Goal: Task Accomplishment & Management: Use online tool/utility

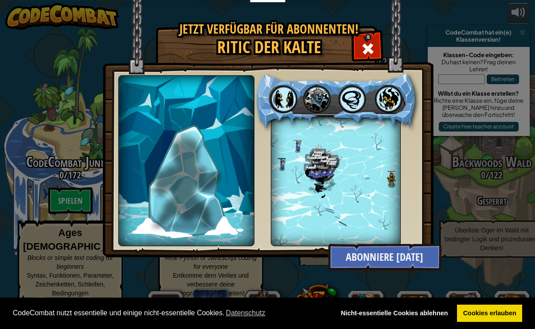
select select "de-DE"
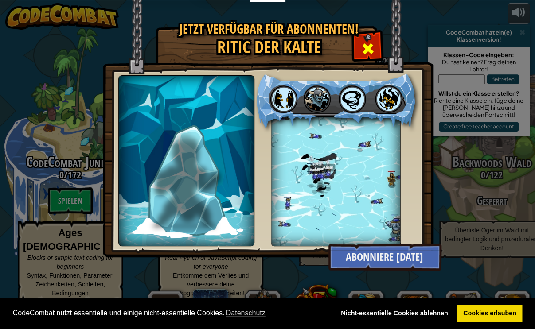
click at [367, 44] on span at bounding box center [368, 49] width 14 height 14
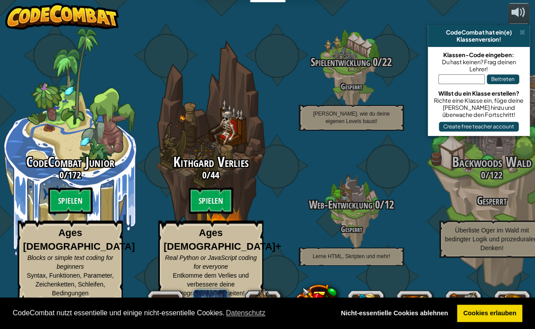
click at [216, 214] on btn "Spielen" at bounding box center [211, 201] width 44 height 27
select select "de-DE"
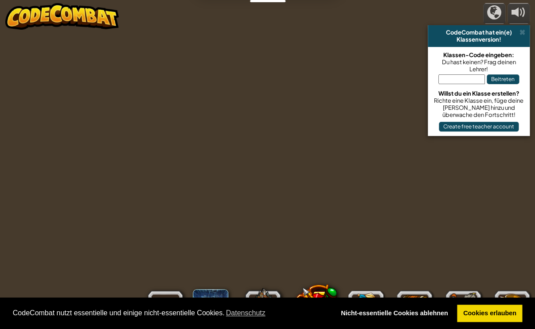
select select "de-DE"
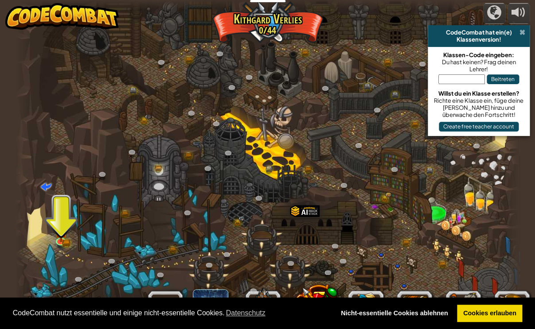
click at [521, 33] on span at bounding box center [523, 32] width 6 height 7
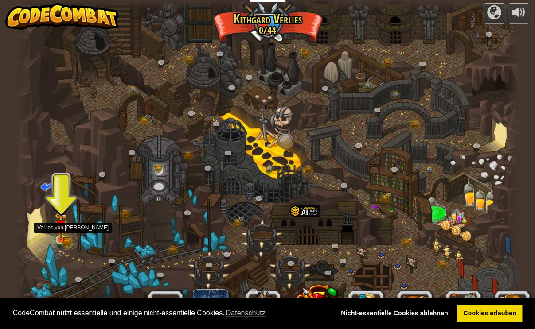
click at [57, 240] on img at bounding box center [61, 226] width 12 height 27
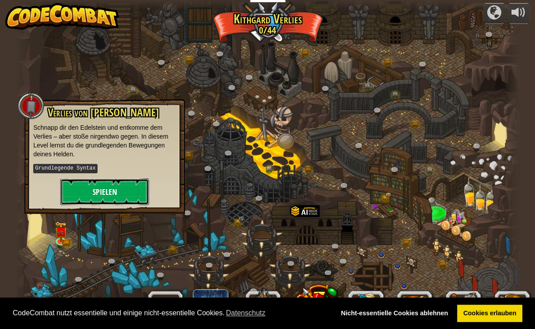
click at [76, 187] on button "Spielen" at bounding box center [104, 192] width 89 height 27
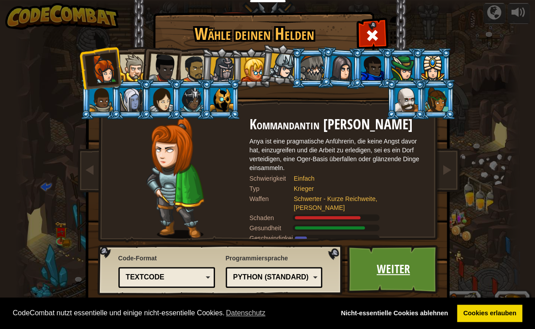
click at [357, 264] on link "Weiter" at bounding box center [393, 269] width 93 height 49
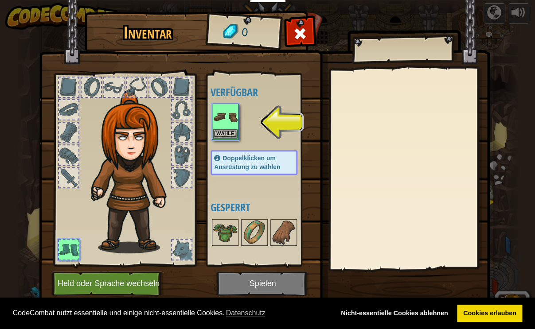
click at [222, 123] on img at bounding box center [225, 117] width 25 height 25
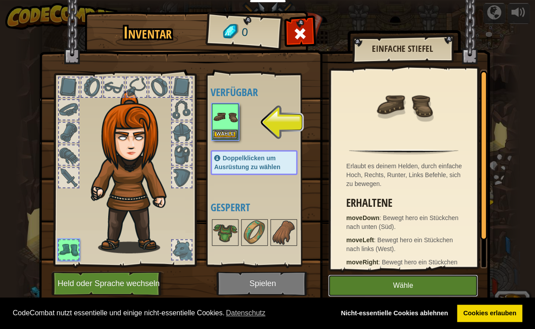
click at [342, 286] on button "Wähle" at bounding box center [403, 286] width 150 height 22
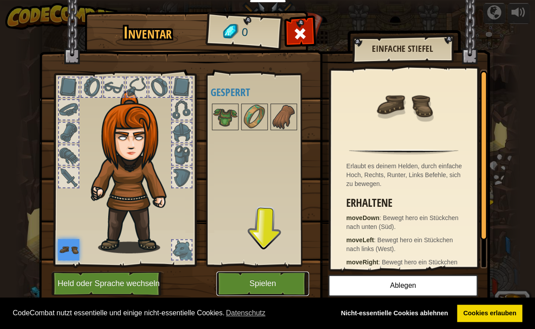
click at [254, 281] on button "Spielen" at bounding box center [262, 284] width 93 height 24
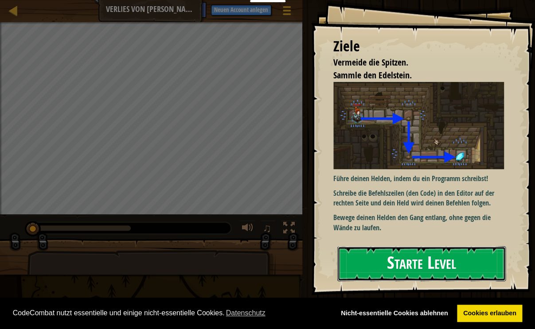
click at [345, 262] on button "Starte Level" at bounding box center [421, 264] width 169 height 35
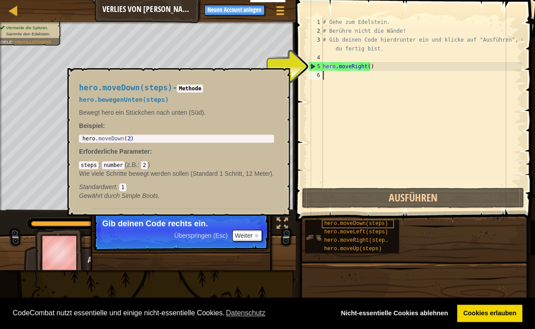
click at [342, 222] on span "hero.moveDown(steps)" at bounding box center [356, 224] width 64 height 6
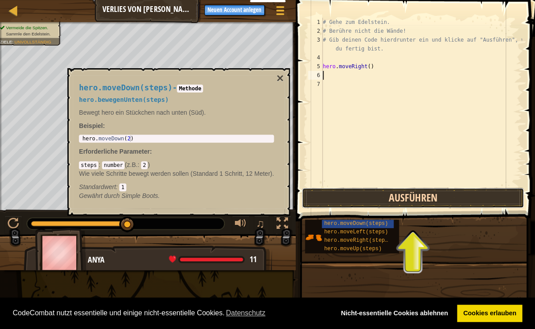
click at [353, 202] on button "Ausführen" at bounding box center [413, 198] width 222 height 20
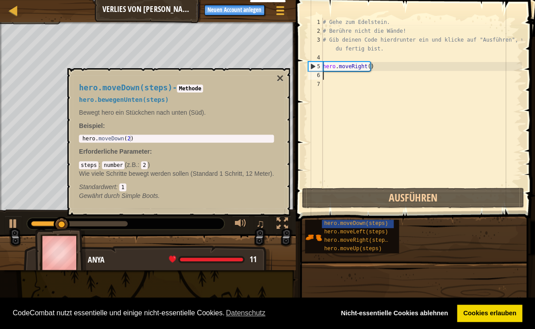
click at [341, 172] on div "# Gehe zum Edelstein. # Berühre nicht die Wände! # Gib deinen Code hierdrunter …" at bounding box center [421, 111] width 201 height 186
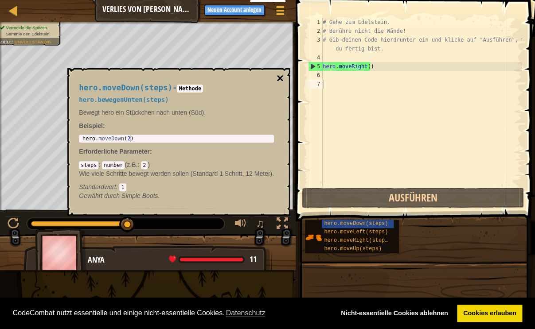
click at [279, 80] on button "×" at bounding box center [280, 78] width 7 height 12
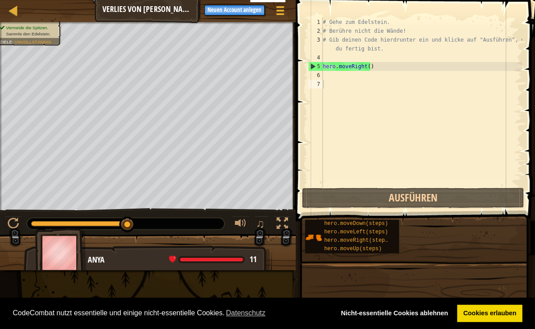
click at [329, 114] on div "# Gehe zum Edelstein. # Berühre nicht die Wände! # Gib deinen Code hierdrunter …" at bounding box center [421, 111] width 201 height 186
click at [329, 75] on div "# Gehe zum Edelstein. # Berühre nicht die Wände! # Gib deinen Code hierdrunter …" at bounding box center [421, 111] width 201 height 186
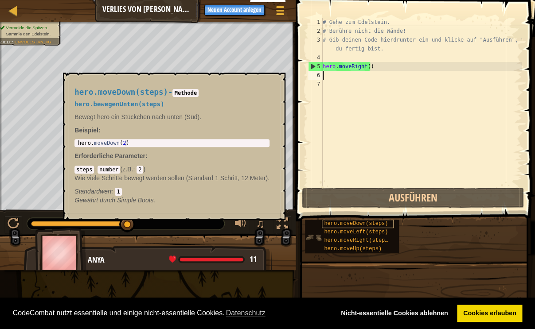
click at [351, 225] on span "hero.moveDown(steps)" at bounding box center [356, 224] width 64 height 6
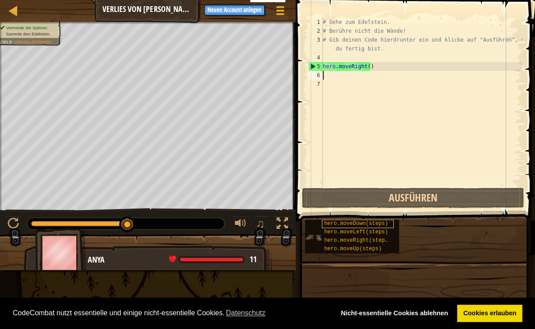
click at [351, 225] on span "hero.moveDown(steps)" at bounding box center [356, 224] width 64 height 6
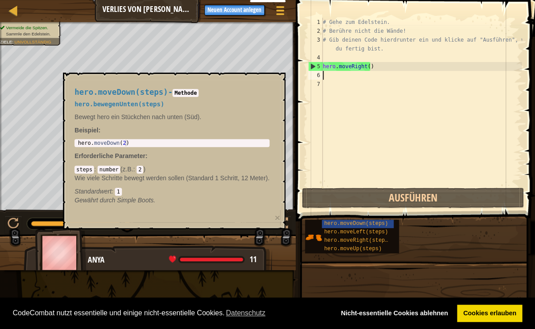
type textarea "hero.moveDown(2)"
click at [248, 143] on div "hero . moveDown ( 2 )" at bounding box center [172, 149] width 192 height 19
click at [329, 81] on div "# Gehe zum Edelstein. # Berühre nicht die Wände! # Gib deinen Code hierdrunter …" at bounding box center [421, 111] width 201 height 186
click at [323, 72] on div "# Gehe zum Edelstein. # Berühre nicht die Wände! # Gib deinen Code hierdrunter …" at bounding box center [421, 111] width 201 height 186
paste textarea "hero.moveDown(2)"
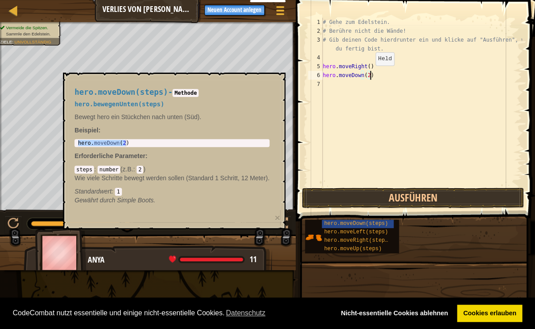
click at [368, 75] on div "# Gehe zum Edelstein. # Berühre nicht die Wände! # Gib deinen Code hierdrunter …" at bounding box center [421, 111] width 201 height 186
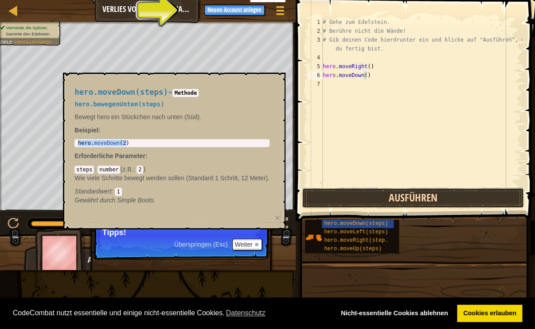
click at [319, 196] on button "Ausführen" at bounding box center [413, 198] width 222 height 20
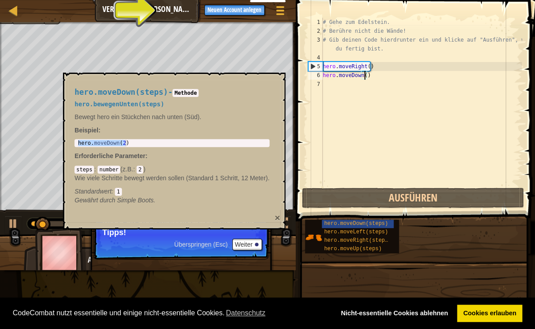
click at [278, 219] on button "×" at bounding box center [277, 217] width 5 height 9
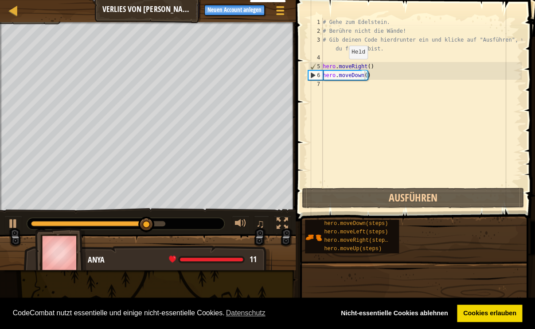
paste textarea "hero.moveDown(steps)"
type textarea "hero.mhero.moveDown(steps)oveRight()"
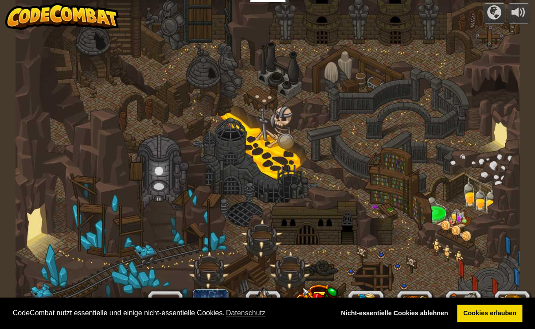
select select "de-DE"
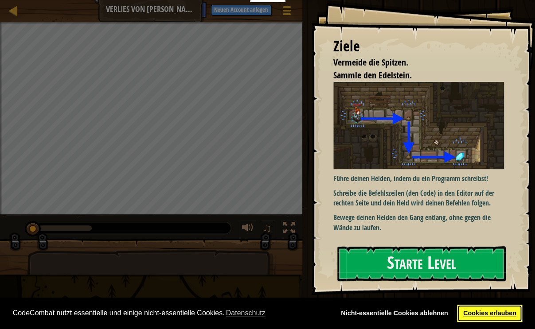
click at [474, 318] on link "Cookies erlauben" at bounding box center [489, 314] width 65 height 18
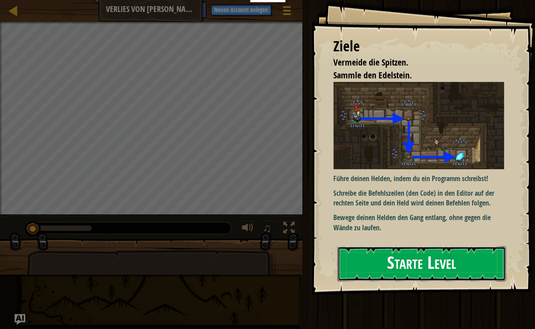
click at [431, 265] on button "Starte Level" at bounding box center [421, 264] width 169 height 35
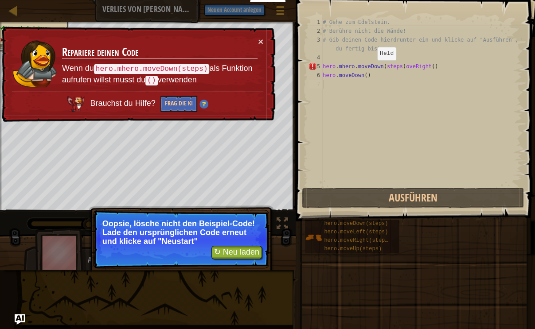
click at [369, 69] on div "# Gehe zum Edelstein. # Berühre nicht die Wände! # Gib deinen Code hierdrunter …" at bounding box center [421, 111] width 201 height 186
type textarea "hero.mhero.moveDown(steps)oveRight()"
drag, startPoint x: 324, startPoint y: 66, endPoint x: 447, endPoint y: 67, distance: 123.7
click at [447, 67] on div "# Gehe zum Edelstein. # Berühre nicht die Wände! # Gib deinen Code hierdrunter …" at bounding box center [421, 111] width 201 height 186
click at [426, 67] on div "# Gehe zum Edelstein. # Berühre nicht die Wände! # Gib deinen Code hierdrunter …" at bounding box center [421, 102] width 201 height 169
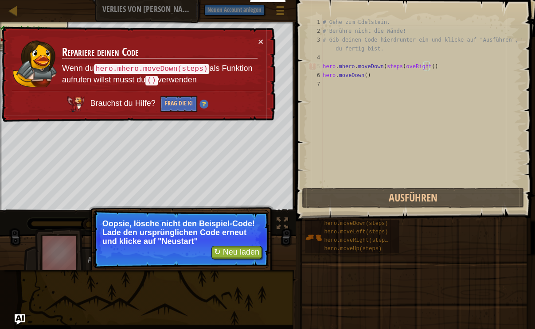
click at [429, 67] on div "# Gehe zum Edelstein. # Berühre nicht die Wände! # Gib deinen Code hierdrunter …" at bounding box center [421, 111] width 201 height 186
click at [420, 66] on div "# Gehe zum Edelstein. # Berühre nicht die Wände! # Gib deinen Code hierdrunter …" at bounding box center [421, 111] width 201 height 186
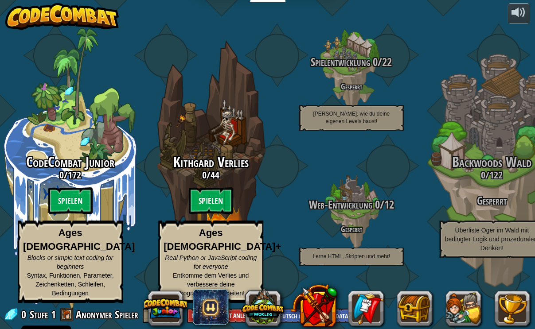
select select "de-DE"
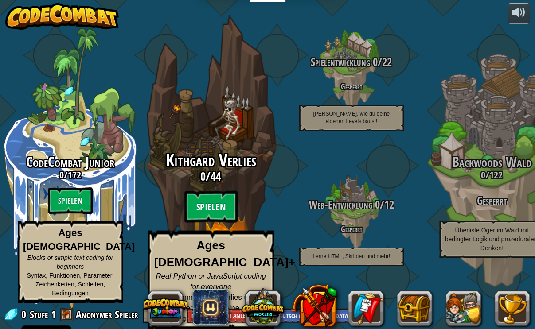
click at [195, 213] on btn "Spielen" at bounding box center [210, 207] width 53 height 32
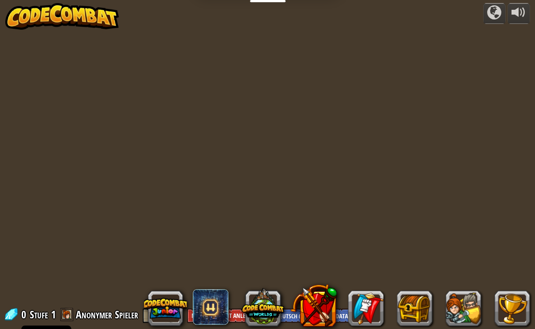
select select "de-DE"
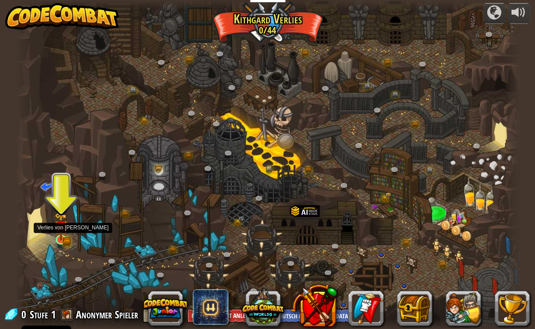
click at [64, 237] on img at bounding box center [61, 226] width 12 height 27
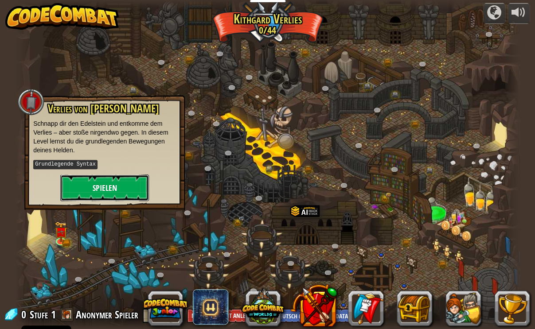
click at [99, 187] on button "Spielen" at bounding box center [104, 188] width 89 height 27
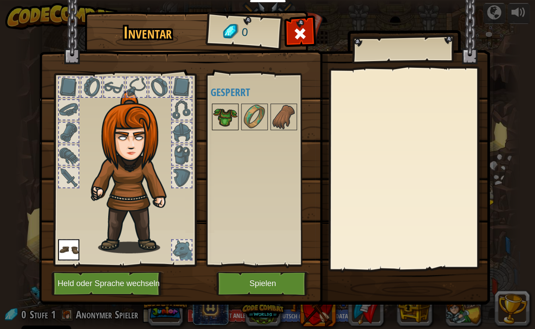
click at [224, 127] on img at bounding box center [225, 117] width 25 height 25
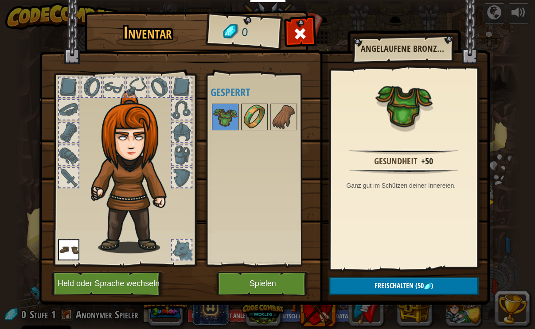
click at [252, 122] on img at bounding box center [254, 117] width 25 height 25
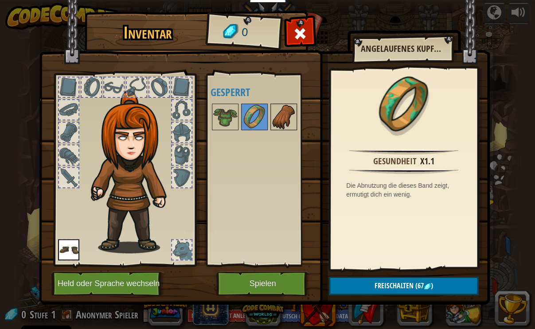
click at [282, 118] on img at bounding box center [283, 117] width 25 height 25
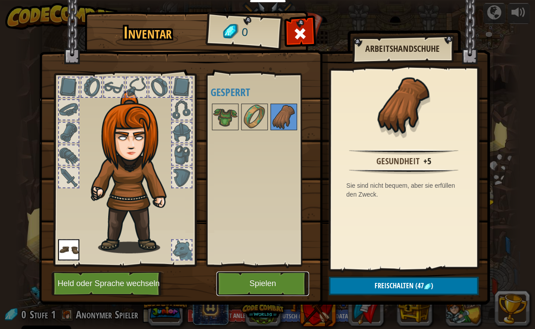
click at [265, 284] on button "Spielen" at bounding box center [262, 284] width 93 height 24
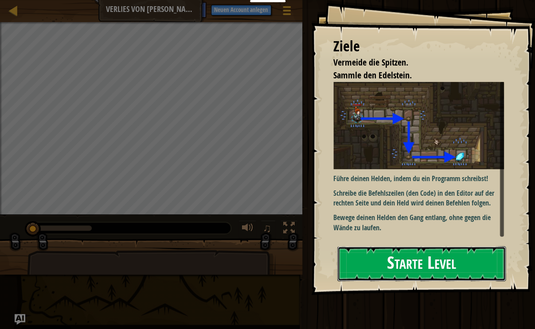
click at [361, 278] on button "Starte Level" at bounding box center [421, 264] width 169 height 35
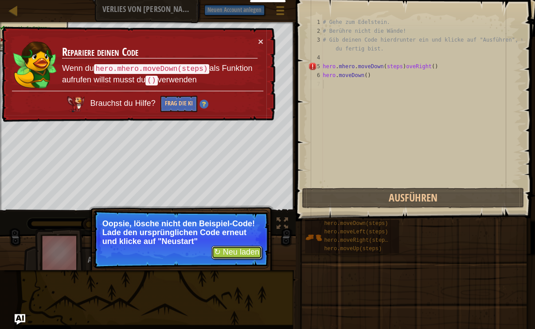
click at [245, 254] on button "↻ Neu laden" at bounding box center [237, 252] width 51 height 13
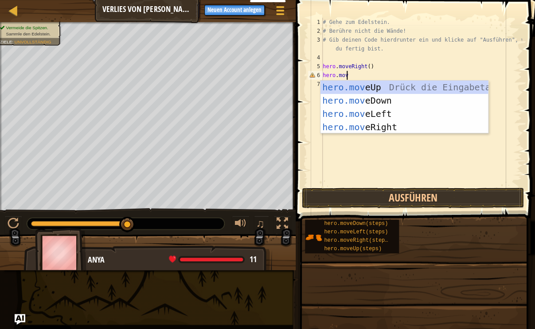
scroll to position [4, 2]
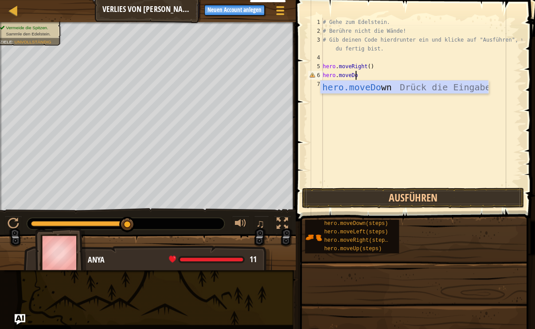
type textarea "hero.moveDown"
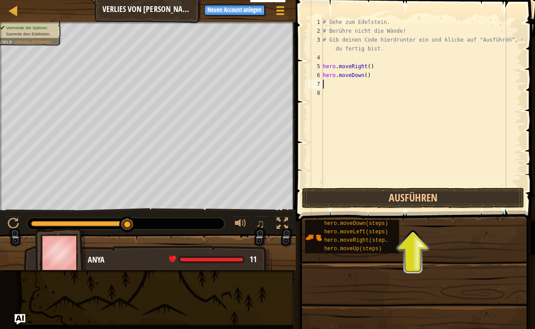
type textarea "g"
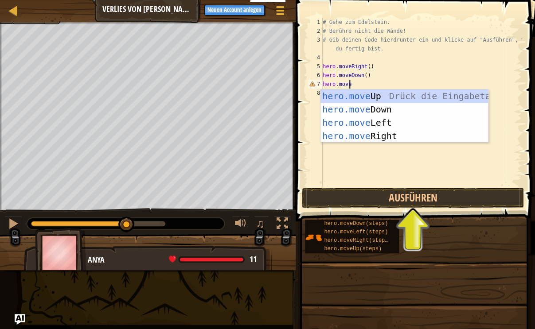
scroll to position [4, 2]
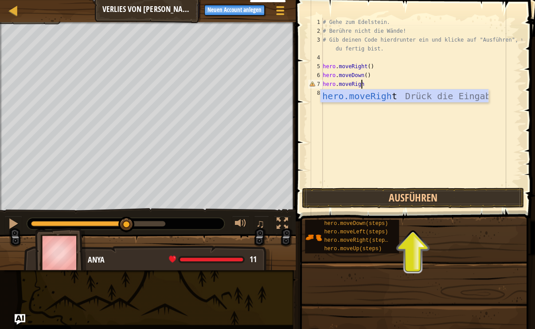
type textarea "hero.moveRight"
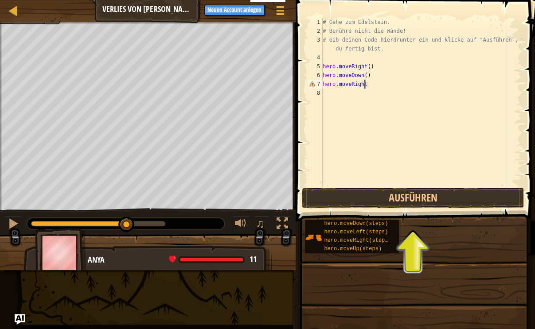
scroll to position [0, 0]
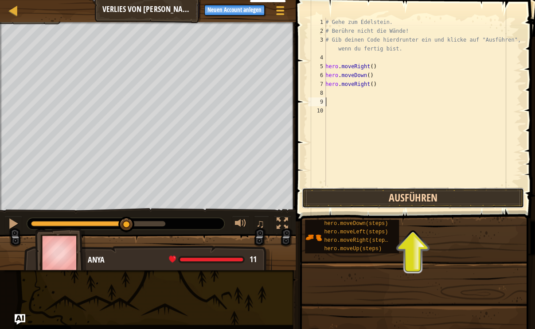
click at [371, 193] on button "Ausführen" at bounding box center [413, 198] width 222 height 20
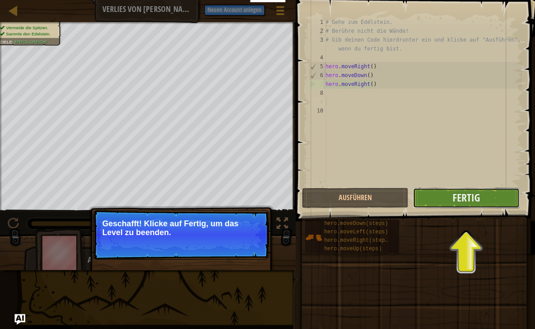
click at [423, 201] on button "Fertig" at bounding box center [466, 198] width 106 height 20
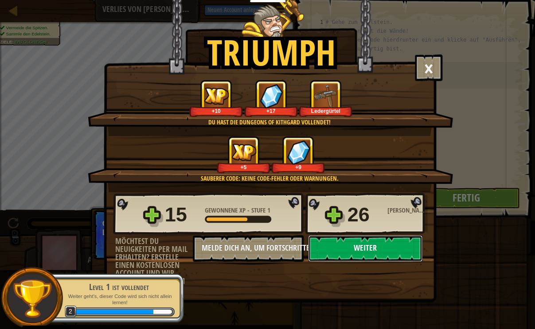
click at [333, 248] on button "Weiter" at bounding box center [365, 248] width 114 height 27
select select "de-DE"
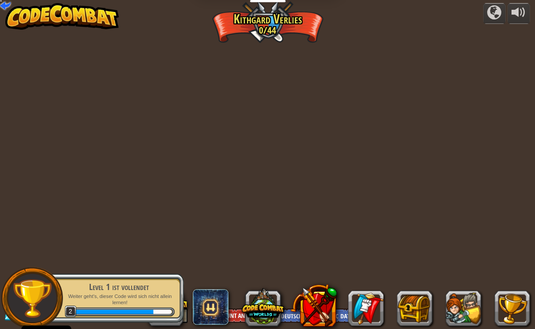
select select "de-DE"
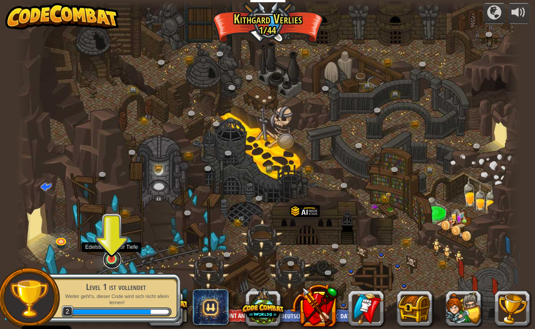
click at [115, 260] on link at bounding box center [112, 260] width 18 height 18
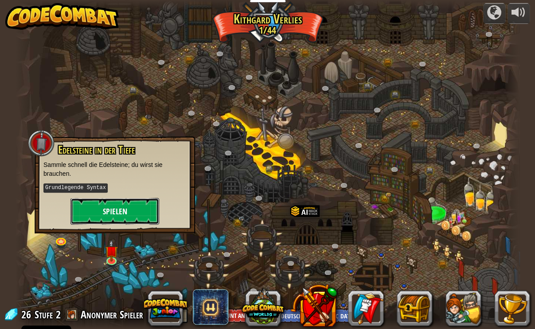
click at [104, 215] on button "Spielen" at bounding box center [115, 211] width 89 height 27
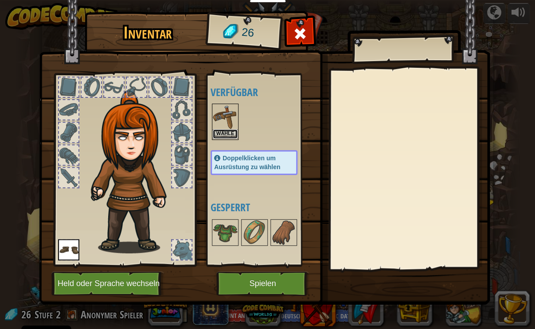
click at [224, 137] on button "Wähle" at bounding box center [225, 133] width 25 height 9
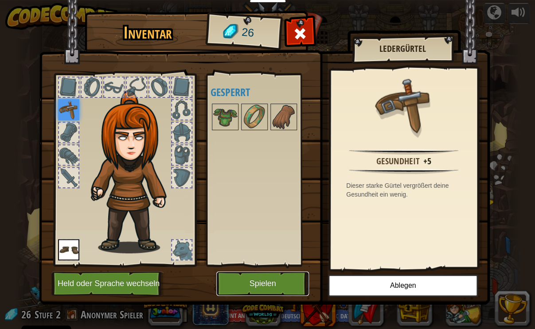
click at [294, 287] on button "Spielen" at bounding box center [262, 284] width 93 height 24
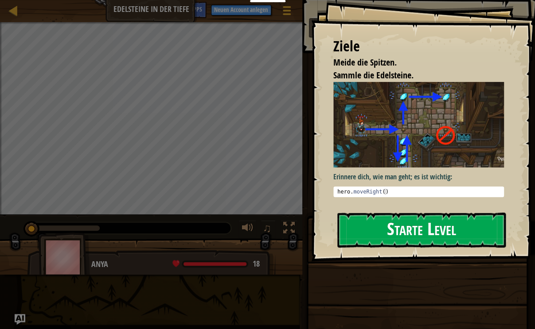
click at [380, 234] on button "Starte Level" at bounding box center [421, 230] width 169 height 35
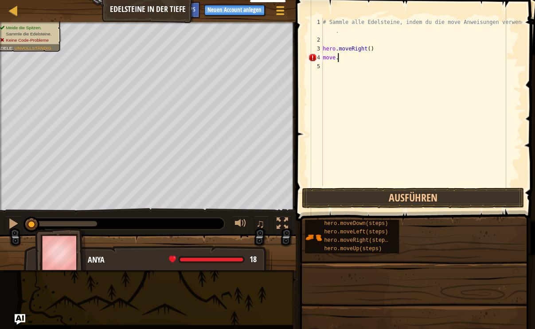
scroll to position [4, 0]
type textarea "m"
type textarea "hero.moveRight()"
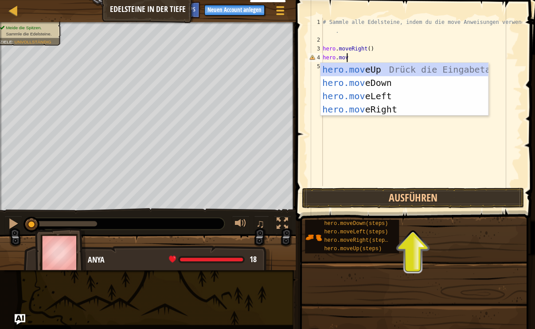
scroll to position [4, 2]
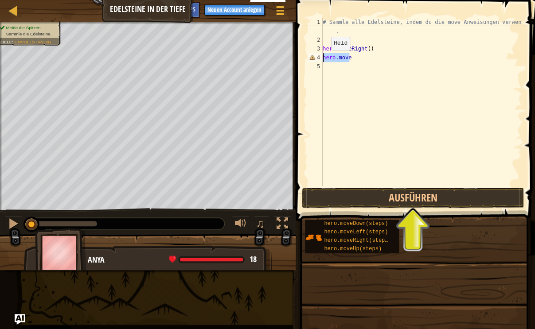
drag, startPoint x: 351, startPoint y: 58, endPoint x: 323, endPoint y: 59, distance: 27.6
click at [323, 59] on div "# Sammle alle Edelsteine, indem du die move Anweisungen verwendest . hero . mov…" at bounding box center [421, 115] width 201 height 195
click at [356, 59] on div "# Sammle alle Edelsteine, indem du die move Anweisungen verwendest . hero . mov…" at bounding box center [421, 102] width 201 height 169
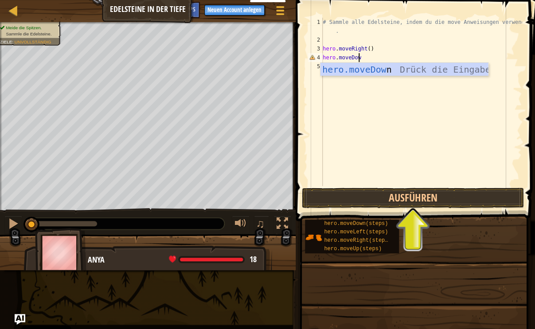
type textarea "hero.moveDown"
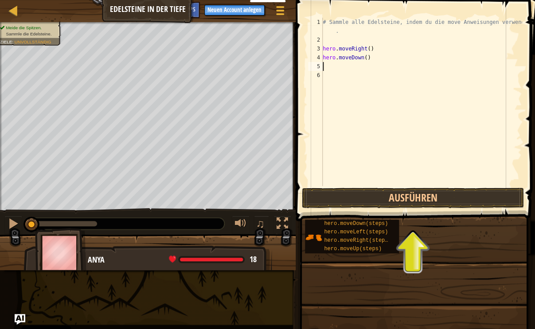
scroll to position [0, 0]
paste textarea "hero.move"
type textarea "hero.moveu"
paste textarea "hero.move"
type textarea "hero.mover"
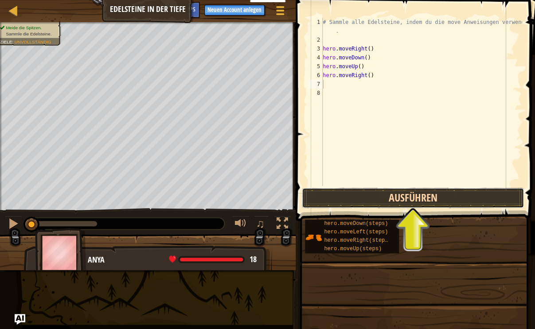
click at [343, 196] on button "Ausführen" at bounding box center [413, 198] width 222 height 20
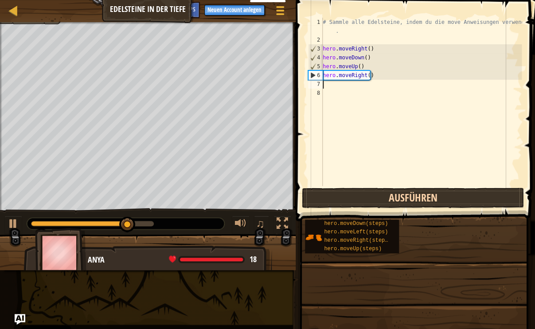
paste textarea "hero.move"
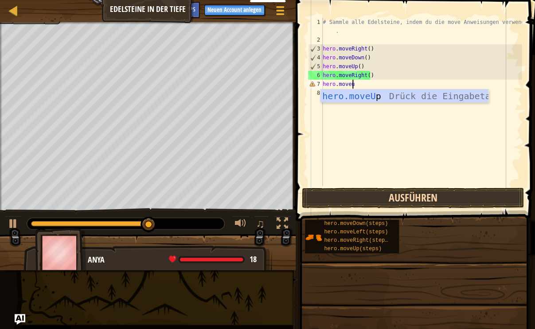
type textarea "hero.moveup"
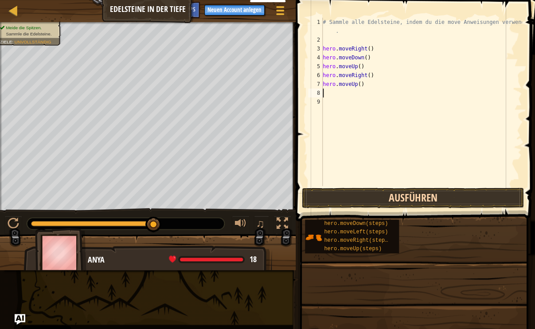
paste textarea "hero.move"
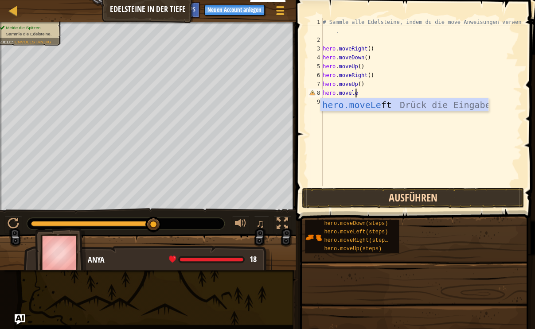
type textarea "hero.moveleft"
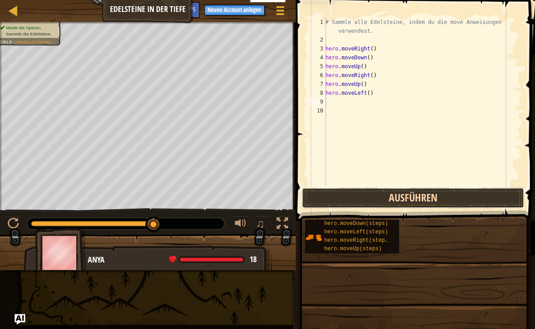
click at [346, 201] on button "Ausführen" at bounding box center [413, 198] width 222 height 20
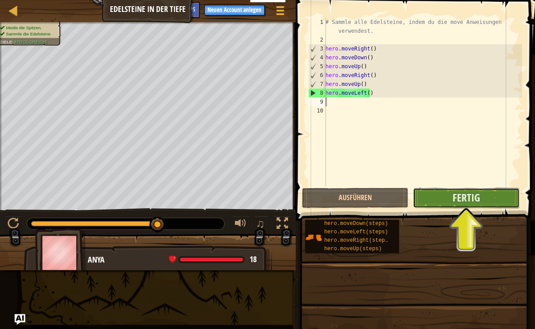
click at [427, 200] on button "Fertig" at bounding box center [466, 198] width 106 height 20
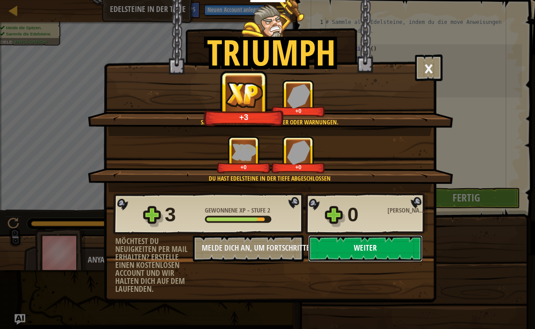
click at [373, 248] on button "Weiter" at bounding box center [365, 248] width 114 height 27
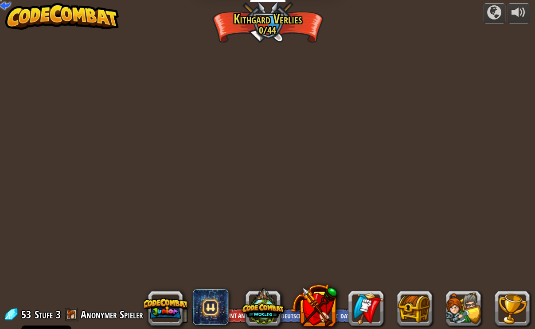
select select "de-DE"
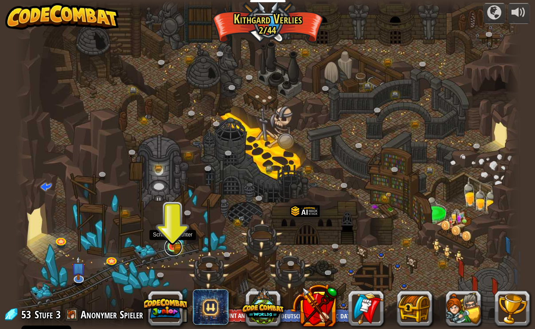
click at [168, 249] on link at bounding box center [174, 248] width 18 height 18
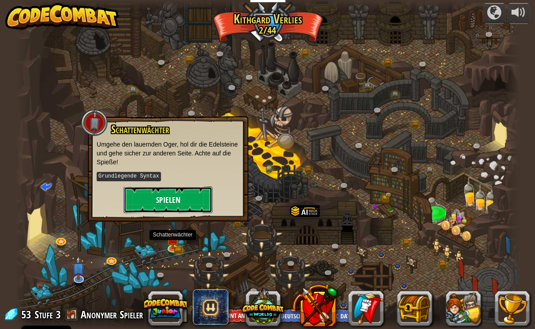
click at [173, 194] on button "Spielen" at bounding box center [168, 200] width 89 height 27
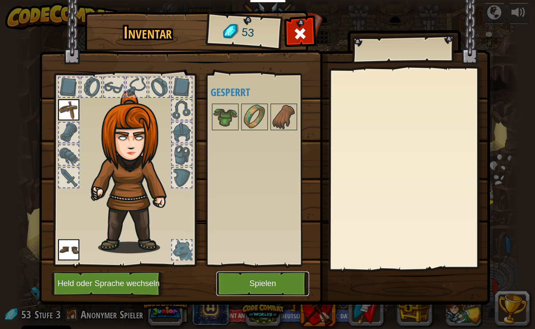
click at [233, 281] on button "Spielen" at bounding box center [262, 284] width 93 height 24
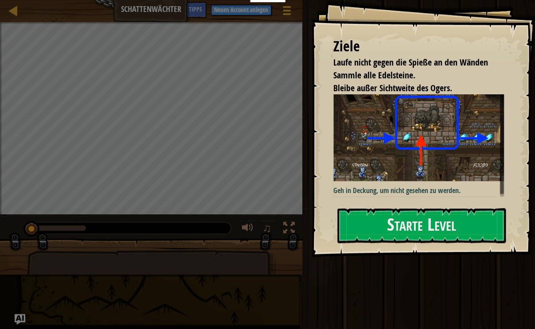
click at [351, 190] on p "Geh in Deckung, um nicht gesehen zu werden." at bounding box center [418, 191] width 171 height 10
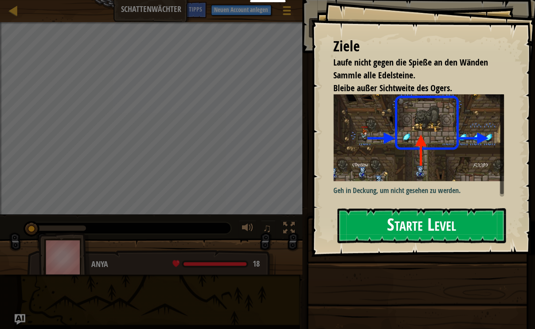
click at [350, 239] on button "Starte Level" at bounding box center [421, 225] width 169 height 35
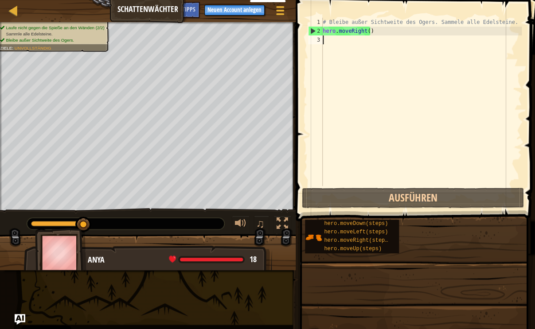
paste textarea "hero.move"
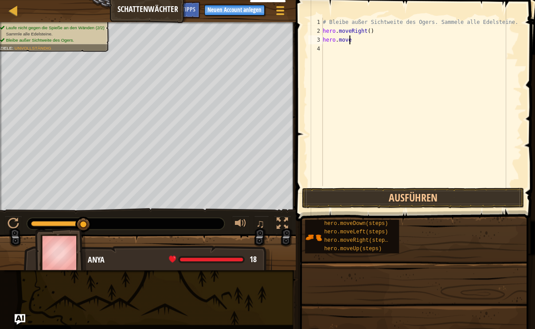
type textarea "hero.mover"
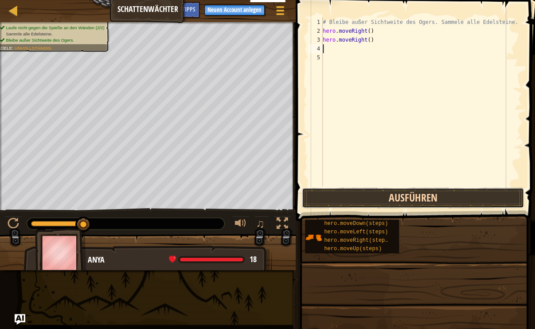
click at [337, 202] on button "Ausführen" at bounding box center [413, 198] width 222 height 20
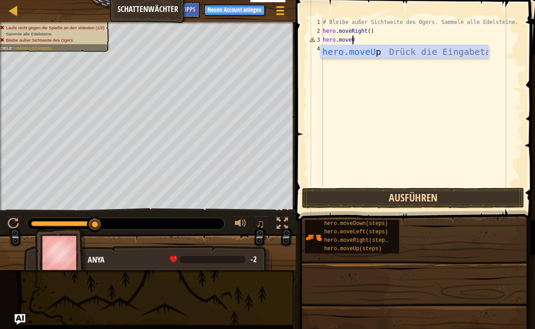
type textarea "hero.moveUp"
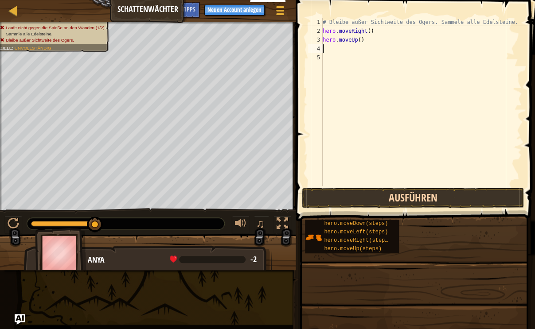
paste textarea "hero.move"
type textarea "hero.mover"
type textarea "d"
type textarea "r"
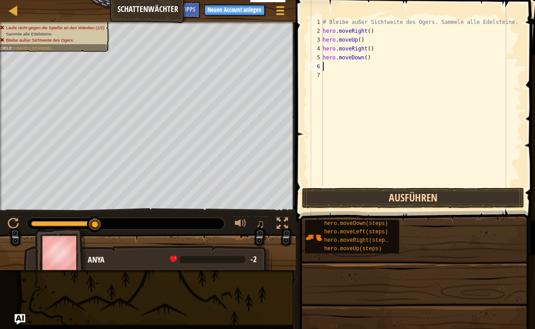
paste textarea "hero.move"
type textarea "hero.mover"
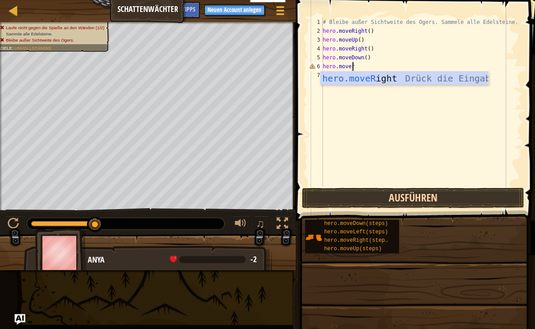
scroll to position [0, 0]
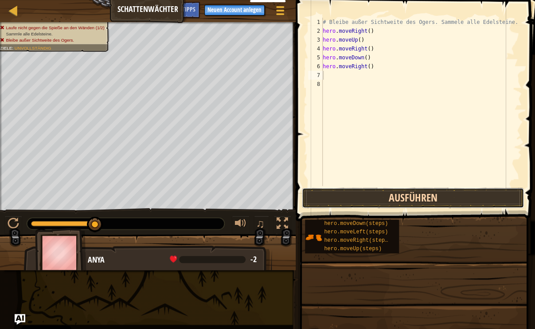
click at [381, 202] on button "Ausführen" at bounding box center [413, 198] width 222 height 20
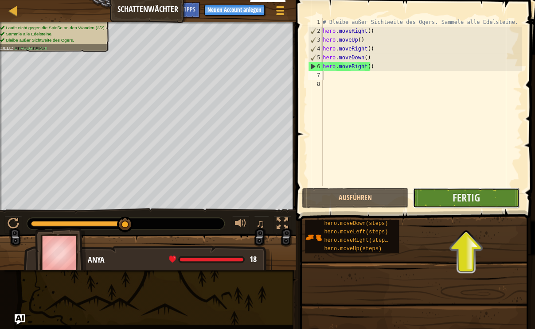
click at [440, 208] on button "Fertig" at bounding box center [466, 198] width 106 height 20
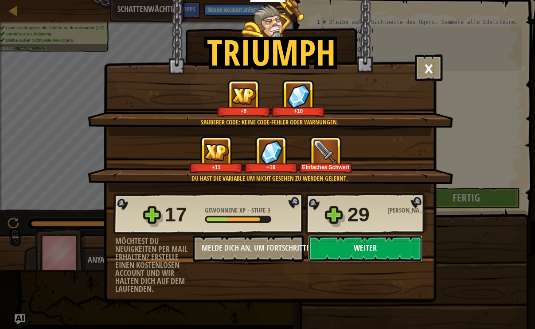
click at [396, 251] on button "Weiter" at bounding box center [365, 248] width 114 height 27
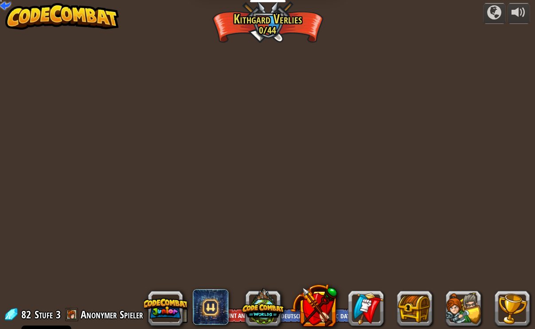
select select "de-DE"
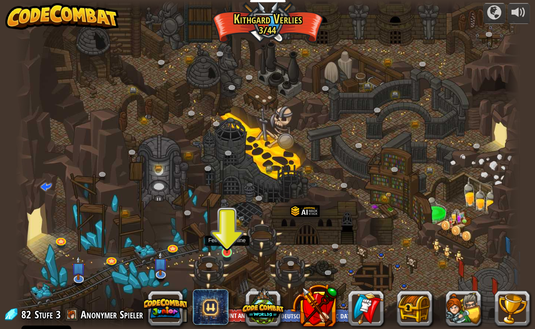
click at [226, 249] on img at bounding box center [227, 239] width 12 height 29
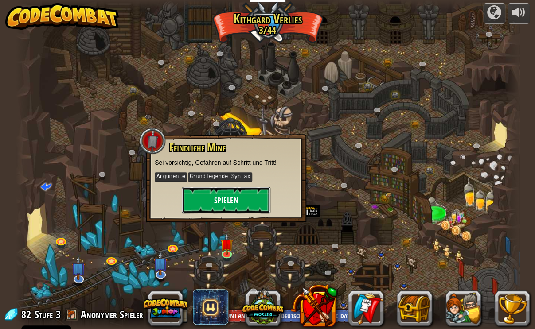
click at [210, 205] on button "Spielen" at bounding box center [226, 200] width 89 height 27
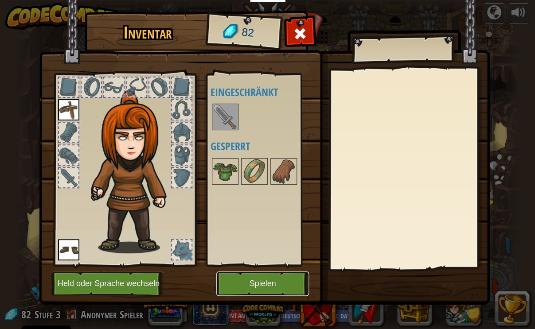
click at [233, 284] on button "Spielen" at bounding box center [262, 284] width 93 height 24
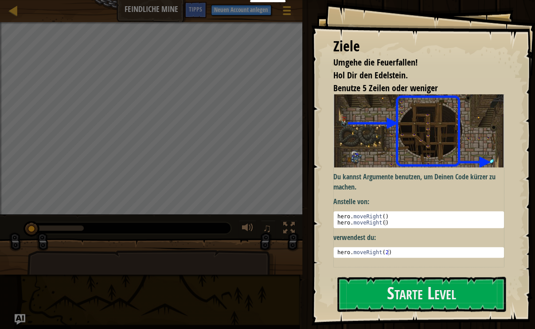
click at [361, 179] on p "Du kannst Argumente benutzen, um Deinen Code kürzer zu machen." at bounding box center [418, 182] width 171 height 20
click at [371, 297] on button "Starte Level" at bounding box center [421, 294] width 169 height 35
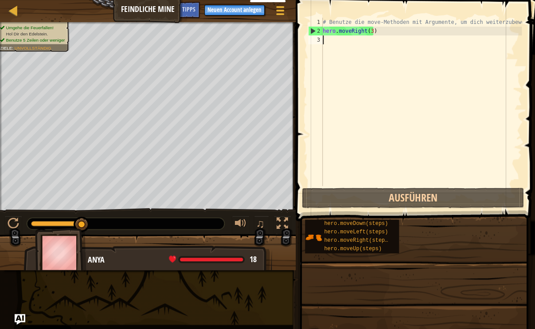
paste textarea "hero.move"
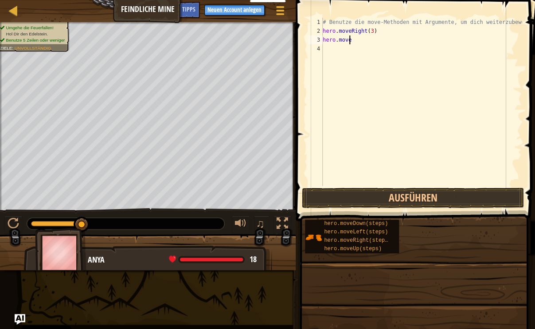
type textarea "hero.movel"
paste textarea "hero.move"
type textarea "hero.mover"
paste textarea "hero.move"
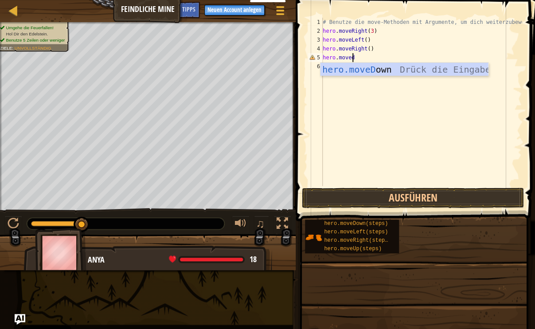
type textarea "hero.movedo"
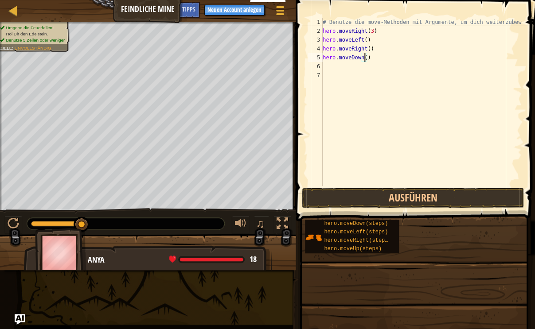
type textarea "hero.moveDown(3)"
paste textarea "hero.move"
type textarea "hero.mover"
paste textarea "hero.move"
type textarea "hero.mover"
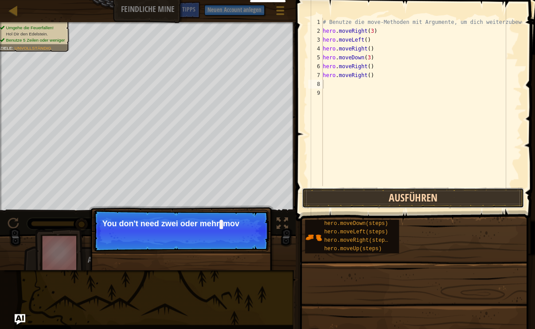
click at [363, 192] on button "Ausführen" at bounding box center [413, 198] width 222 height 20
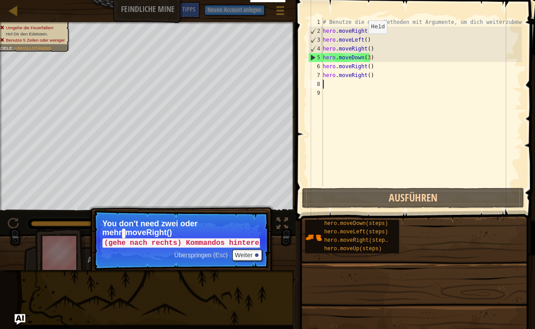
click at [361, 43] on div "# Benutze die move-Methoden mit Argumente, um dich weiterzubewegen hero . moveR…" at bounding box center [421, 111] width 201 height 186
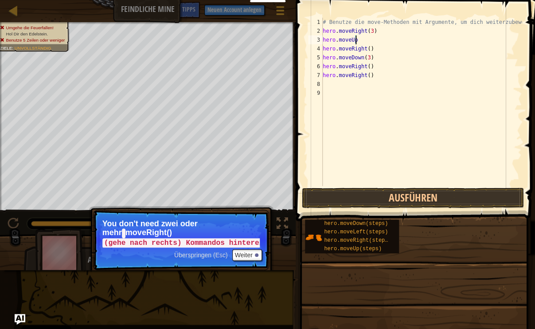
scroll to position [4, 2]
type textarea "hero.moveUp"
click at [335, 188] on button "Ausführen" at bounding box center [413, 198] width 222 height 20
type textarea "hero.moveUp"
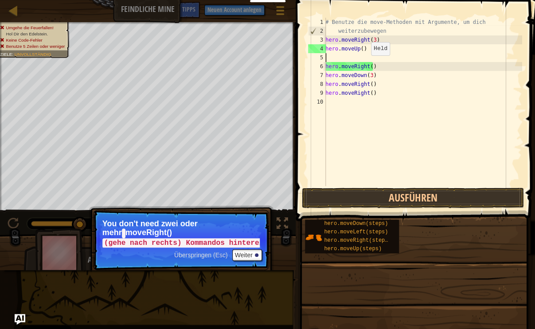
scroll to position [0, 0]
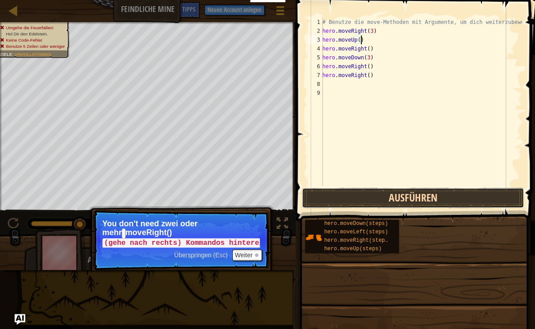
click at [373, 197] on button "Ausführen" at bounding box center [413, 198] width 222 height 20
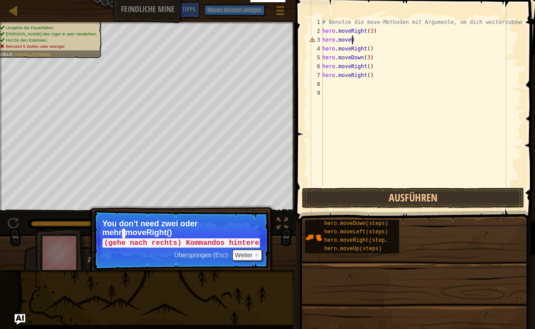
type textarea "hero.moveUp"
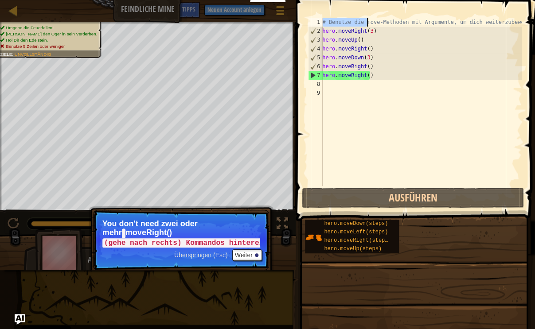
drag, startPoint x: 324, startPoint y: 21, endPoint x: 402, endPoint y: 21, distance: 78.0
click at [402, 21] on div "# Benutze die move-Methoden mit Argumente, um dich weiterzubewegen hero . moveR…" at bounding box center [421, 111] width 201 height 186
drag, startPoint x: 463, startPoint y: 28, endPoint x: 432, endPoint y: 19, distance: 31.6
click at [432, 19] on div "# Benutze die move-Methoden mit Argumente, um dich weiterzubewegen hero . moveR…" at bounding box center [421, 111] width 201 height 186
click at [432, 19] on div "# Benutze die move-Methoden mit Argumente, um dich weiterzubewegen hero . moveR…" at bounding box center [421, 102] width 201 height 169
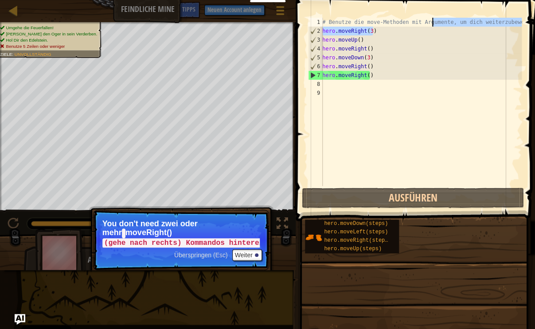
type textarea "# Benutze die move-Methoden mit Argumente, um dich weiterzubewegen"
drag, startPoint x: 322, startPoint y: 24, endPoint x: 527, endPoint y: 22, distance: 204.4
click at [522, 22] on div "# Benutze die move-Methoden mit Argumente, um dich weiterzubewegen hero . moveR…" at bounding box center [421, 102] width 201 height 169
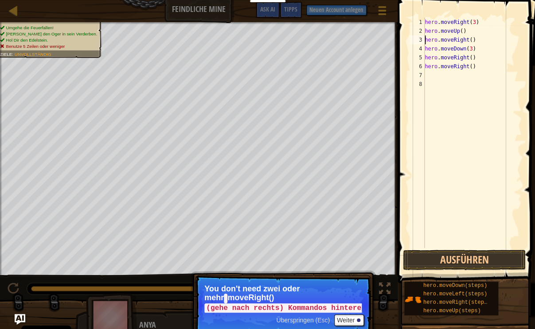
type textarea "hero.moveRight()"
type textarea "h"
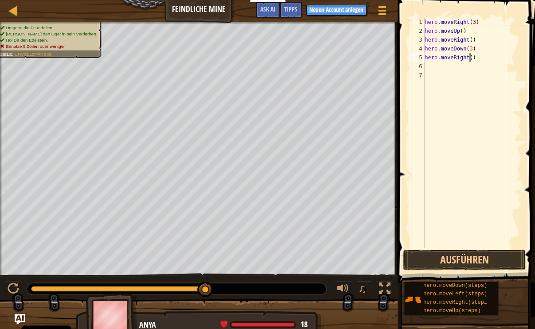
type textarea "hero.moveRight(2)"
click at [455, 75] on div "hero . moveRight ( 3 ) hero . moveUp ( ) hero . moveRight ( ) hero . moveDown (…" at bounding box center [472, 142] width 99 height 248
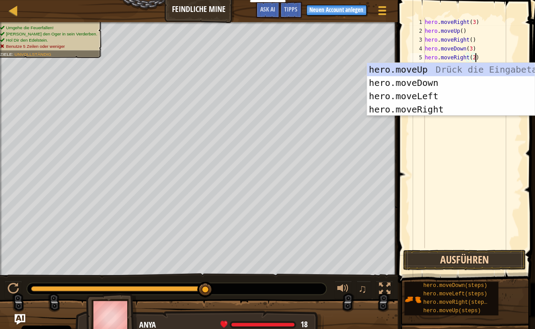
type textarea "hero.moveRight(2)"
click at [417, 256] on button "Ausführen" at bounding box center [464, 260] width 123 height 20
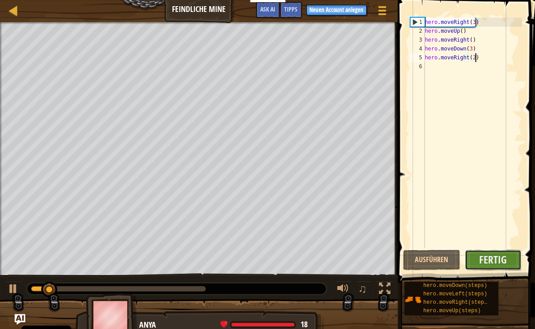
click at [477, 259] on button "Fertig" at bounding box center [493, 260] width 57 height 20
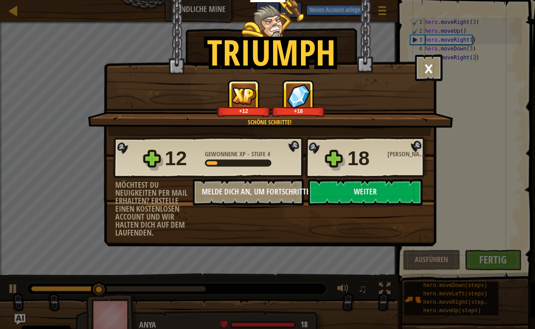
click at [385, 210] on div "12 Gewonnene XP - Stufe 4 18 Gewonnene Edelsteine Möchtest du Neuigkeiten per M…" at bounding box center [270, 186] width 332 height 101
click at [376, 194] on button "Weiter" at bounding box center [365, 192] width 114 height 27
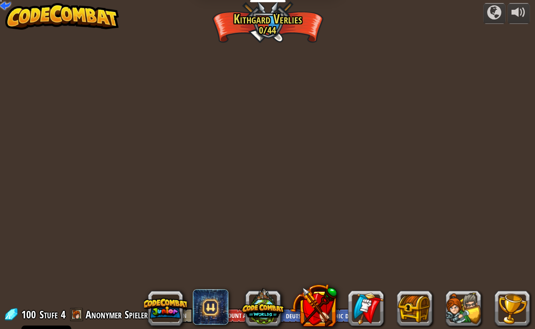
select select "de-DE"
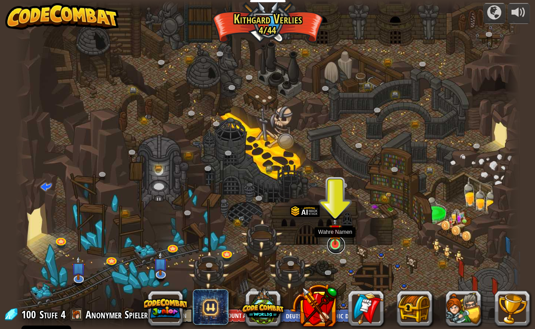
click at [333, 247] on link at bounding box center [336, 245] width 18 height 18
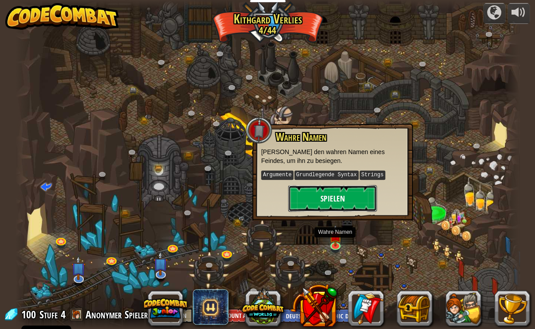
click at [321, 198] on button "Spielen" at bounding box center [332, 198] width 89 height 27
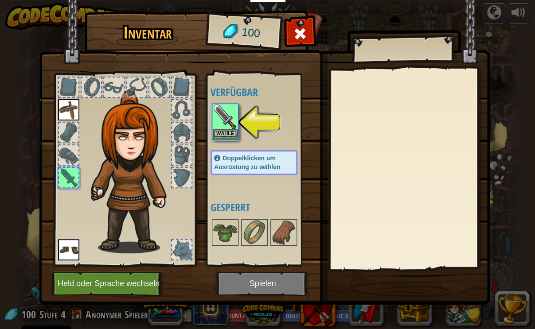
click at [215, 122] on img at bounding box center [225, 117] width 25 height 25
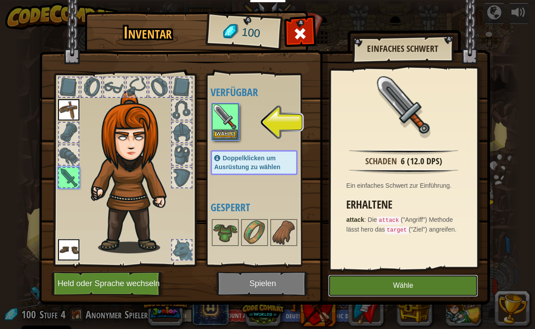
click at [343, 288] on button "Wähle" at bounding box center [403, 286] width 150 height 22
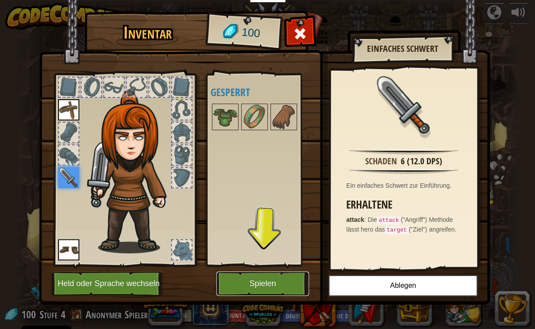
click at [252, 284] on button "Spielen" at bounding box center [262, 284] width 93 height 24
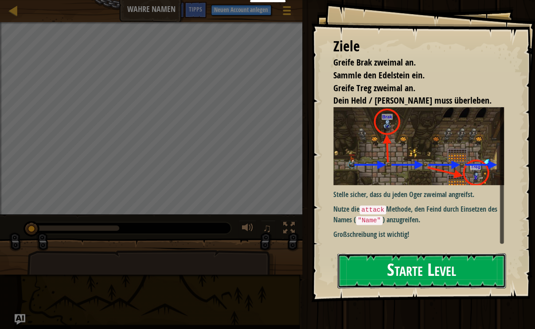
click at [373, 271] on button "Starte Level" at bounding box center [421, 271] width 169 height 35
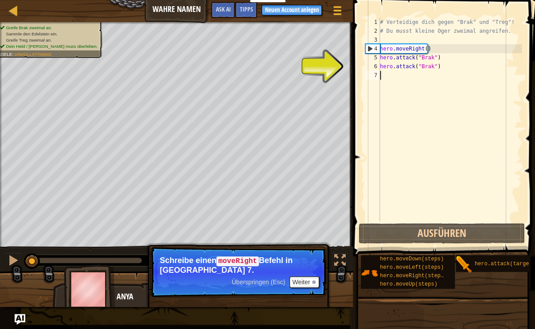
paste textarea "hero.move"
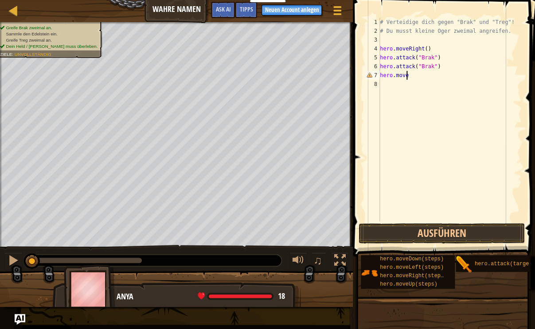
type textarea "hero.mover"
type textarea "m"
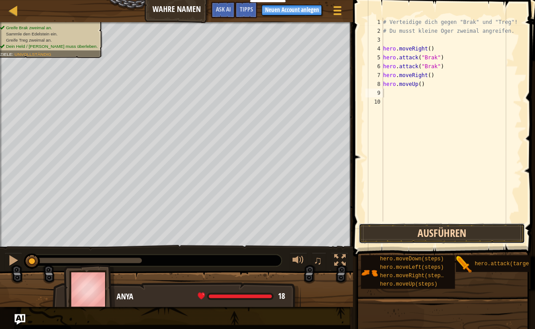
click at [420, 240] on button "Ausführen" at bounding box center [442, 234] width 166 height 20
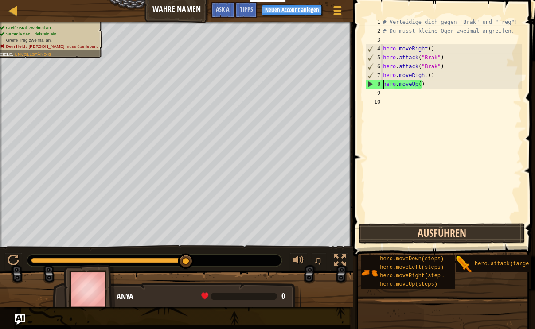
type textarea "hero.moveRight()"
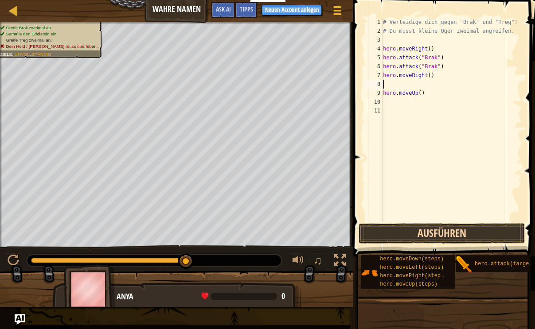
scroll to position [4, 0]
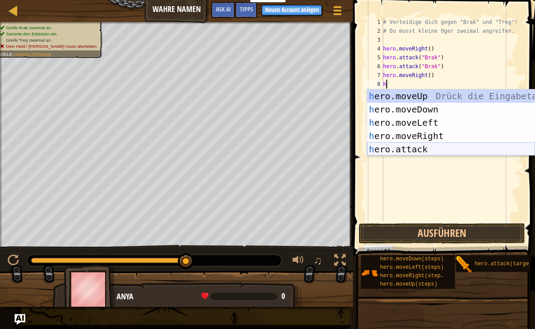
click at [420, 151] on div "h ero.moveUp Drück die Eingabetaste h ero.moveDown Drück die Eingabetaste h ero…" at bounding box center [451, 136] width 168 height 93
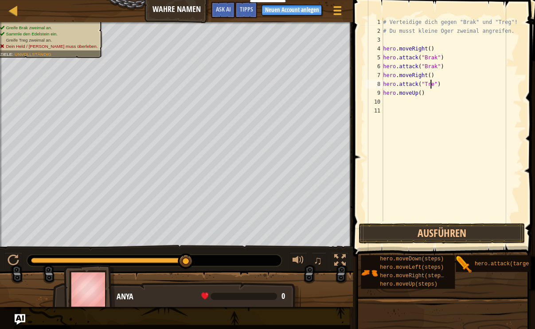
scroll to position [4, 4]
type textarea "hero.attack("Treg")"
click at [399, 230] on button "Ausführen" at bounding box center [442, 234] width 166 height 20
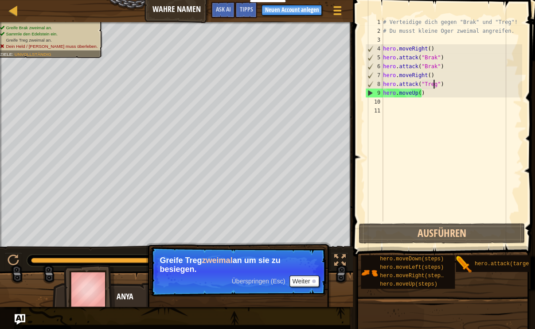
click at [442, 85] on div "# Verteidige dich gegen "Brak" und "Treg"! # Du musst kleine Oger zweimal angre…" at bounding box center [451, 129] width 141 height 222
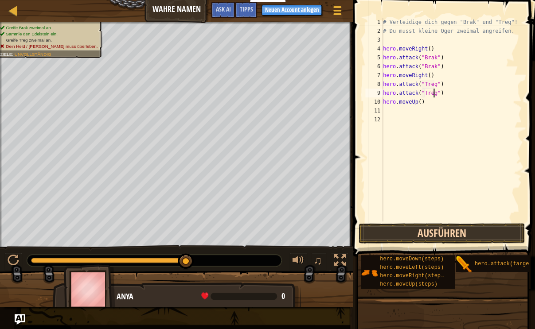
type textarea "hero.attack("Treg")"
click at [451, 225] on button "Ausführen" at bounding box center [442, 234] width 166 height 20
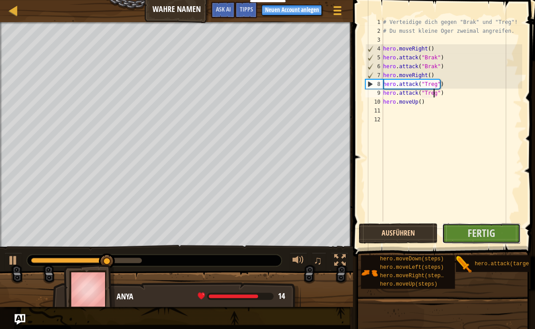
click at [451, 225] on button "Fertig" at bounding box center [481, 234] width 79 height 20
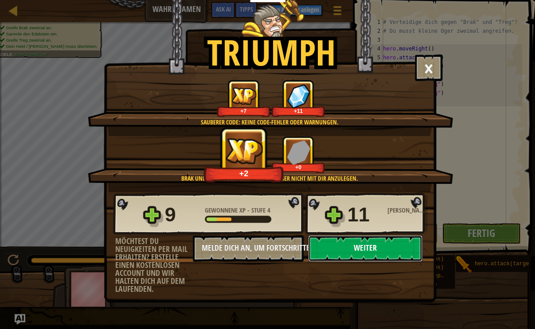
click at [406, 247] on button "Weiter" at bounding box center [365, 248] width 114 height 27
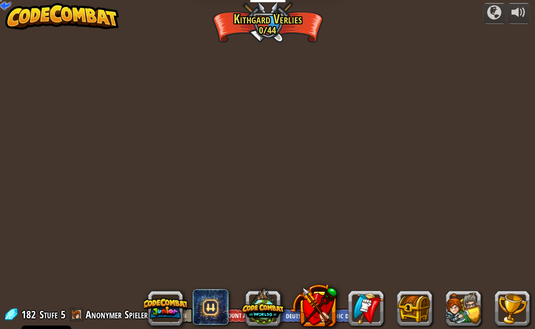
select select "de-DE"
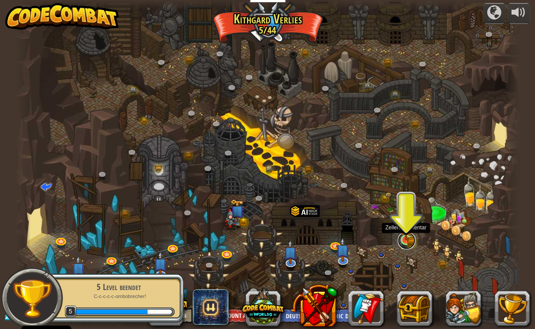
click at [402, 242] on link at bounding box center [407, 241] width 18 height 18
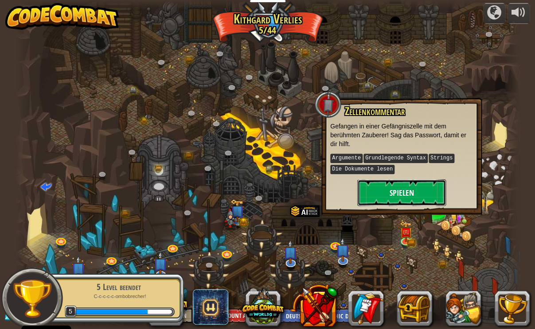
click at [404, 187] on button "Spielen" at bounding box center [401, 193] width 89 height 27
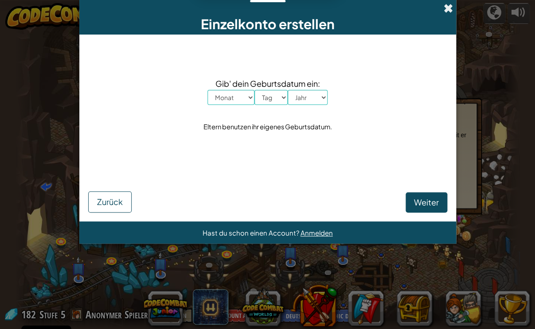
click at [447, 8] on span at bounding box center [448, 8] width 9 height 9
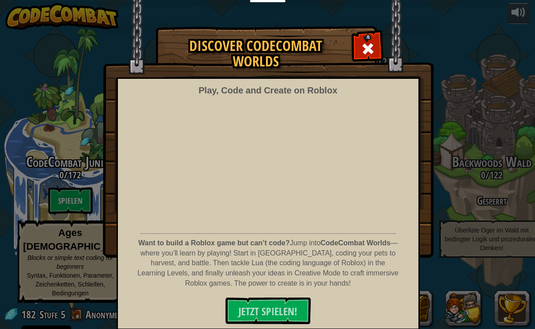
select select "de-DE"
